Goal: Transaction & Acquisition: Book appointment/travel/reservation

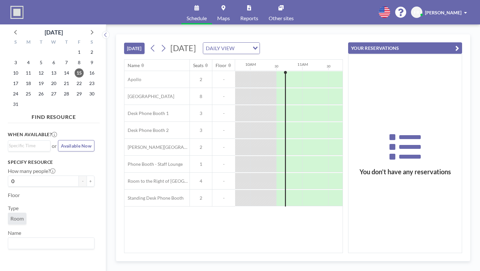
scroll to position [0, 521]
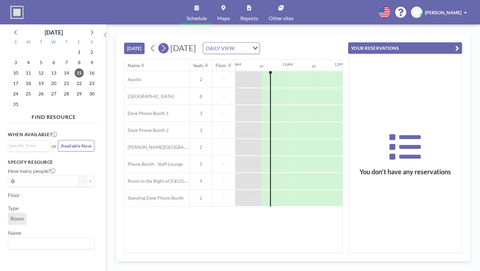
click at [161, 49] on icon at bounding box center [163, 48] width 6 height 10
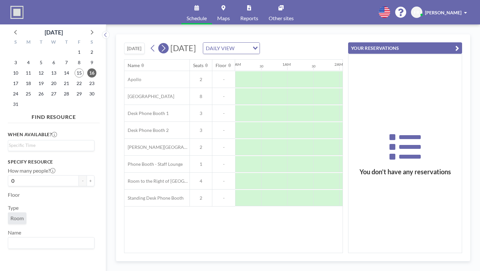
scroll to position [0, 209]
click at [161, 49] on icon at bounding box center [163, 48] width 6 height 10
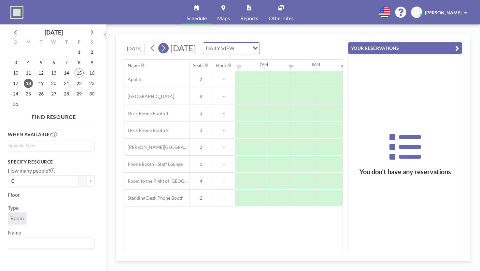
click at [161, 49] on icon at bounding box center [163, 48] width 6 height 10
drag, startPoint x: 219, startPoint y: 249, endPoint x: 239, endPoint y: 247, distance: 20.4
click at [239, 247] on div "Name Seats Floor 12AM 30 1AM 30 2AM 30 3AM 30 4AM 30 5AM 30 6AM 30 7AM 30 8AM 3…" at bounding box center [233, 156] width 218 height 193
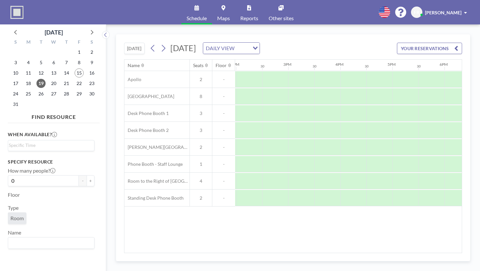
scroll to position [0, 730]
click at [291, 91] on div at bounding box center [300, 96] width 26 height 16
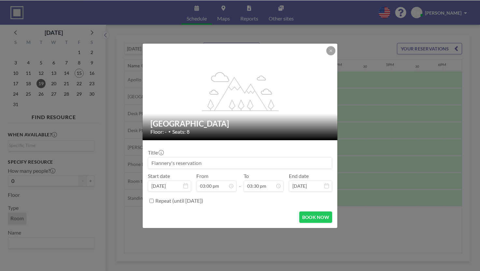
scroll to position [359, 0]
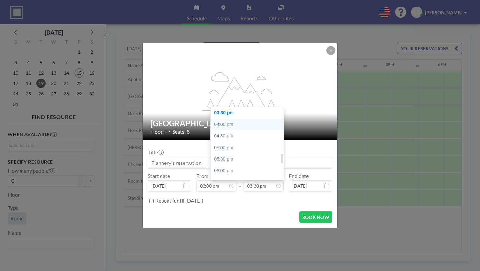
click at [232, 128] on div "04:00 pm" at bounding box center [249, 125] width 76 height 12
type input "04:00 pm"
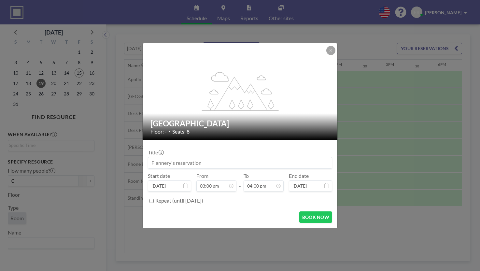
click at [201, 160] on input at bounding box center [240, 162] width 184 height 11
type input "Student Wellness Social - Chair Yoga"
click at [316, 215] on button "BOOK NOW" at bounding box center [315, 216] width 33 height 11
